Goal: Check status: Check status

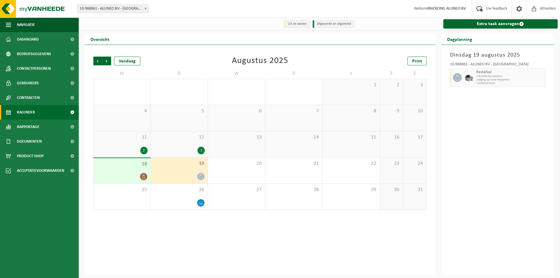
click at [32, 37] on span "Dashboard" at bounding box center [28, 39] width 22 height 15
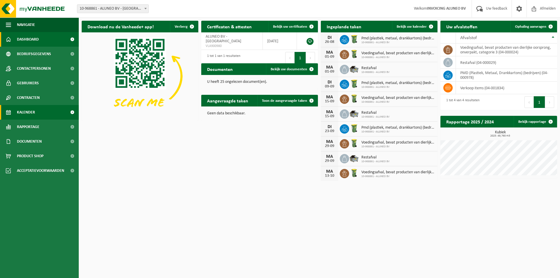
click at [32, 108] on span "Kalender" at bounding box center [26, 112] width 18 height 15
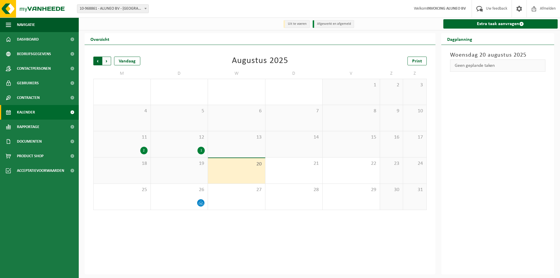
click at [108, 60] on span "Volgende" at bounding box center [106, 61] width 9 height 9
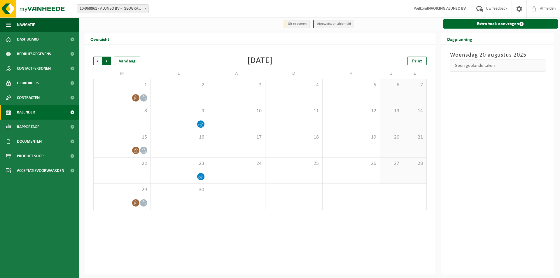
click at [98, 61] on span "Vorige" at bounding box center [97, 61] width 9 height 9
